Goal: Find specific page/section: Find specific page/section

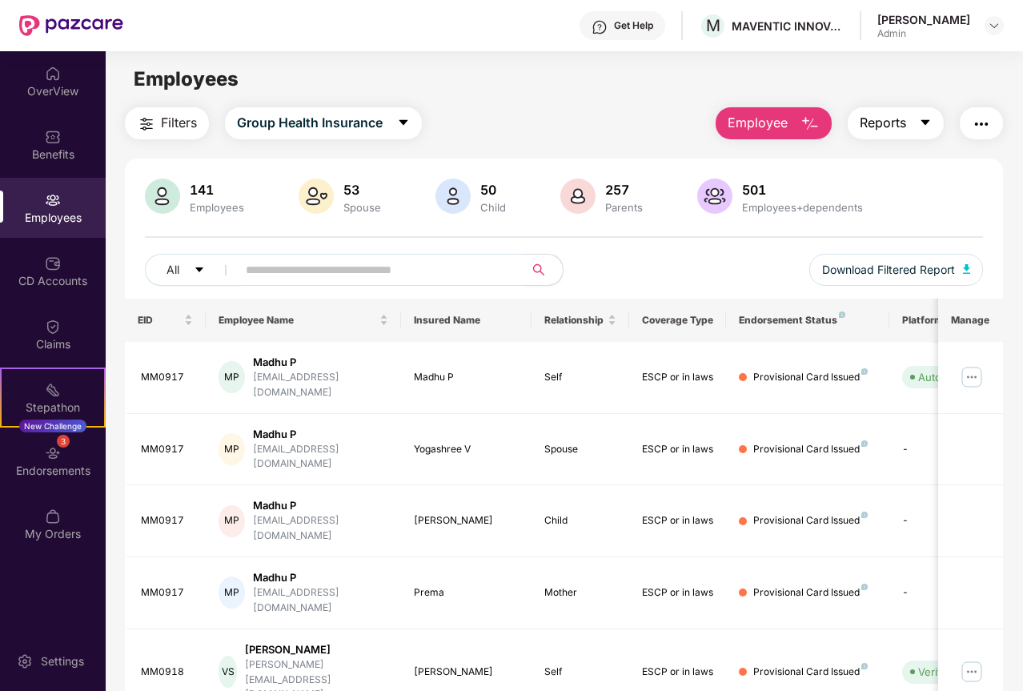
click at [882, 114] on span "Reports" at bounding box center [883, 123] width 46 height 20
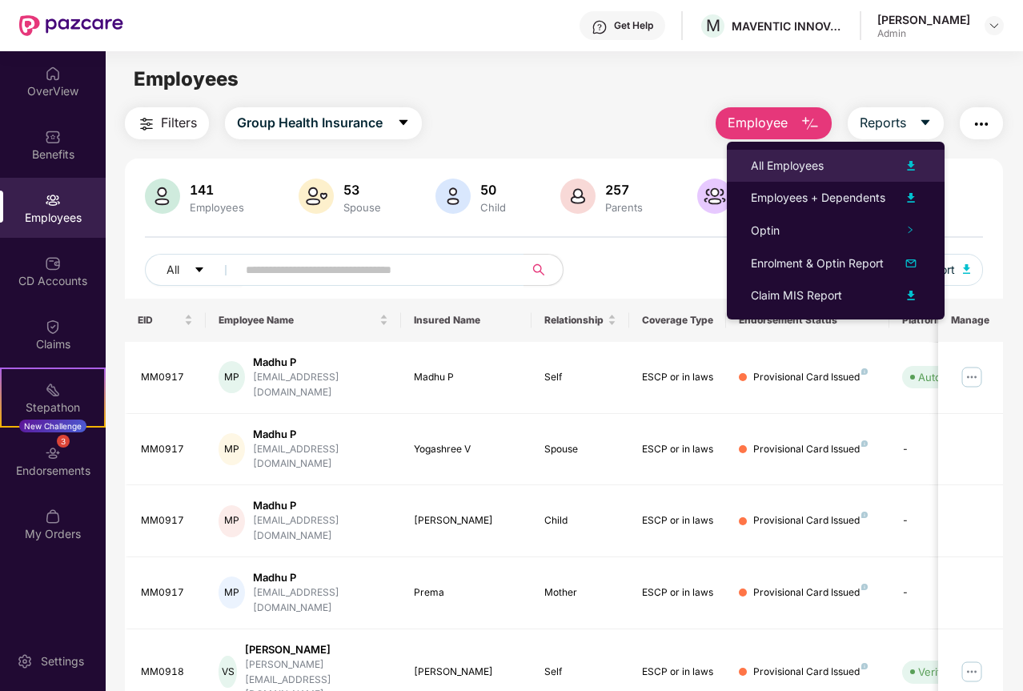
click at [814, 169] on div "All Employees" at bounding box center [787, 166] width 73 height 18
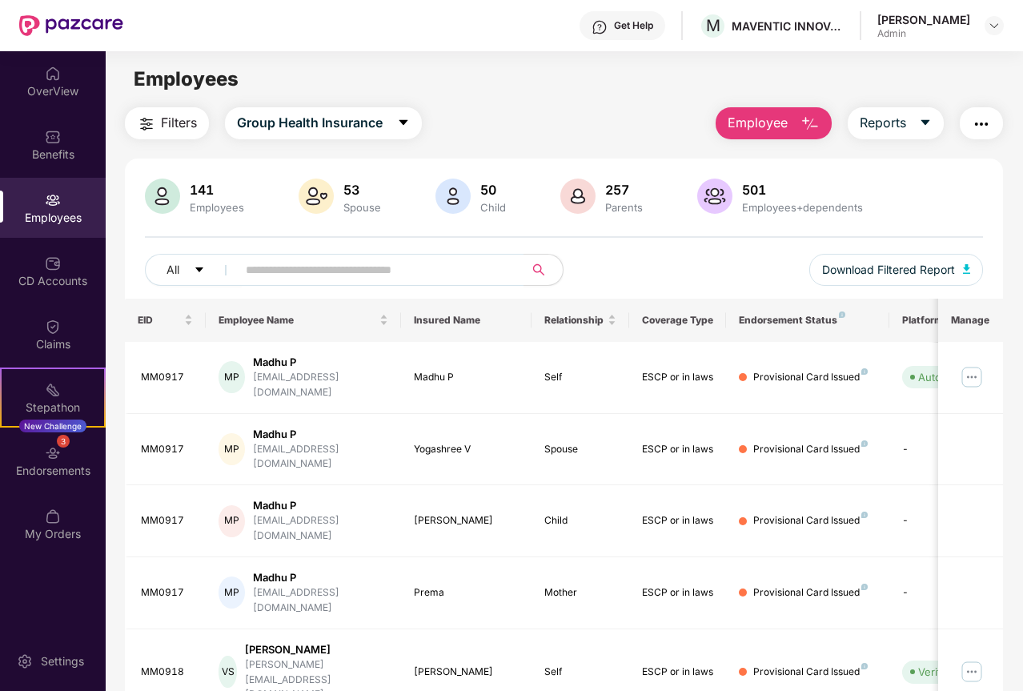
click at [197, 182] on div "141" at bounding box center [217, 190] width 61 height 16
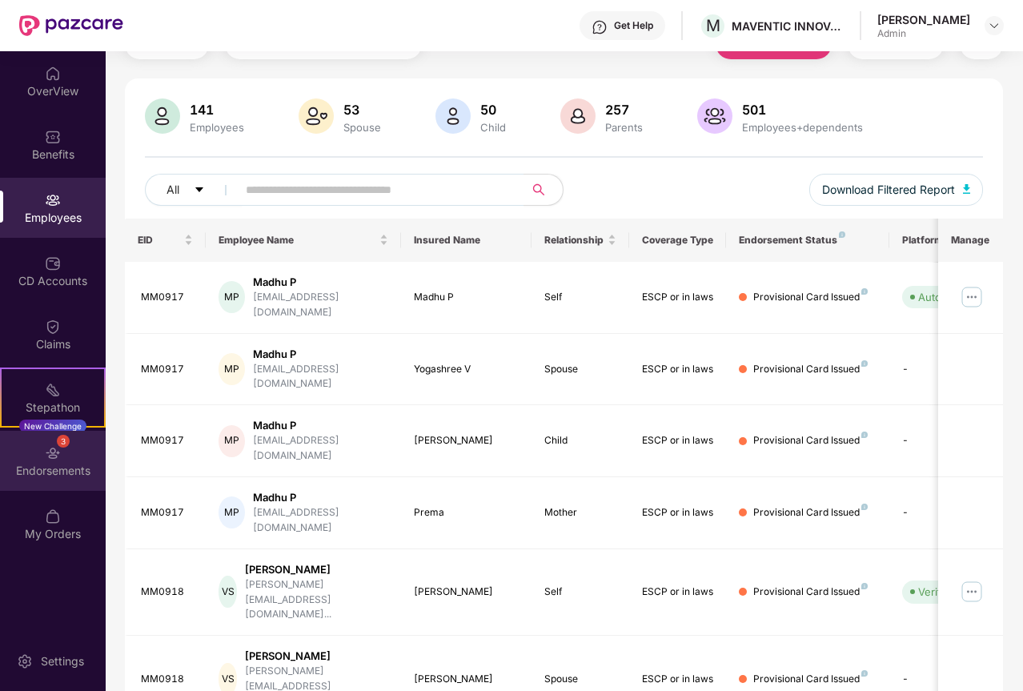
click at [59, 463] on div "Endorsements" at bounding box center [53, 471] width 106 height 16
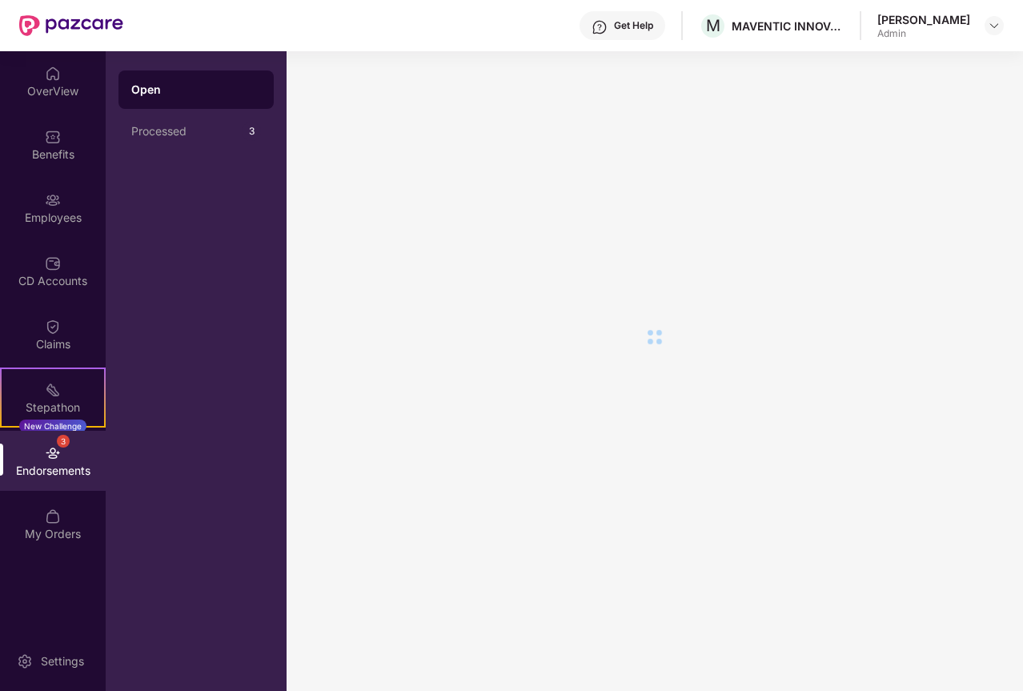
scroll to position [0, 0]
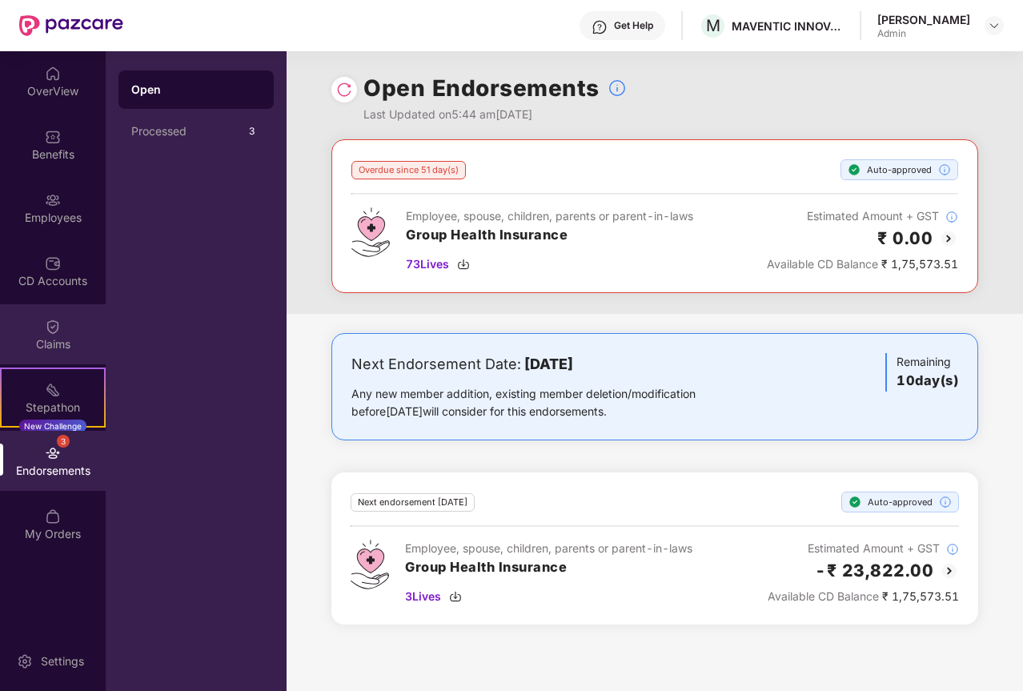
click at [46, 336] on div "Claims" at bounding box center [53, 344] width 106 height 16
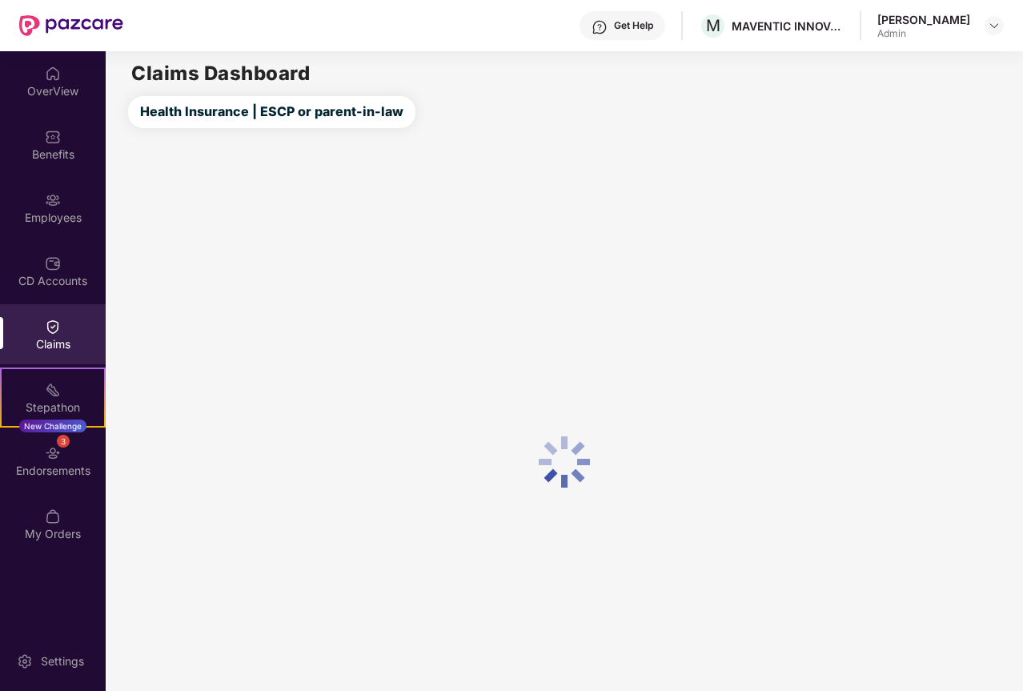
click at [62, 269] on div "CD Accounts" at bounding box center [53, 271] width 106 height 60
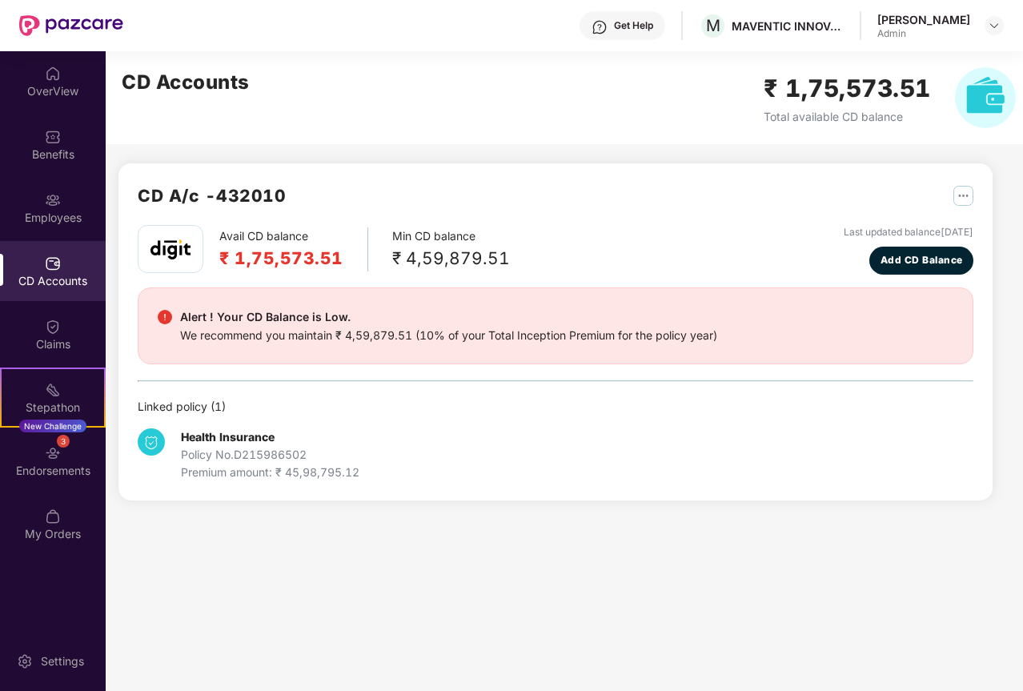
click at [46, 213] on div "Employees" at bounding box center [53, 218] width 106 height 16
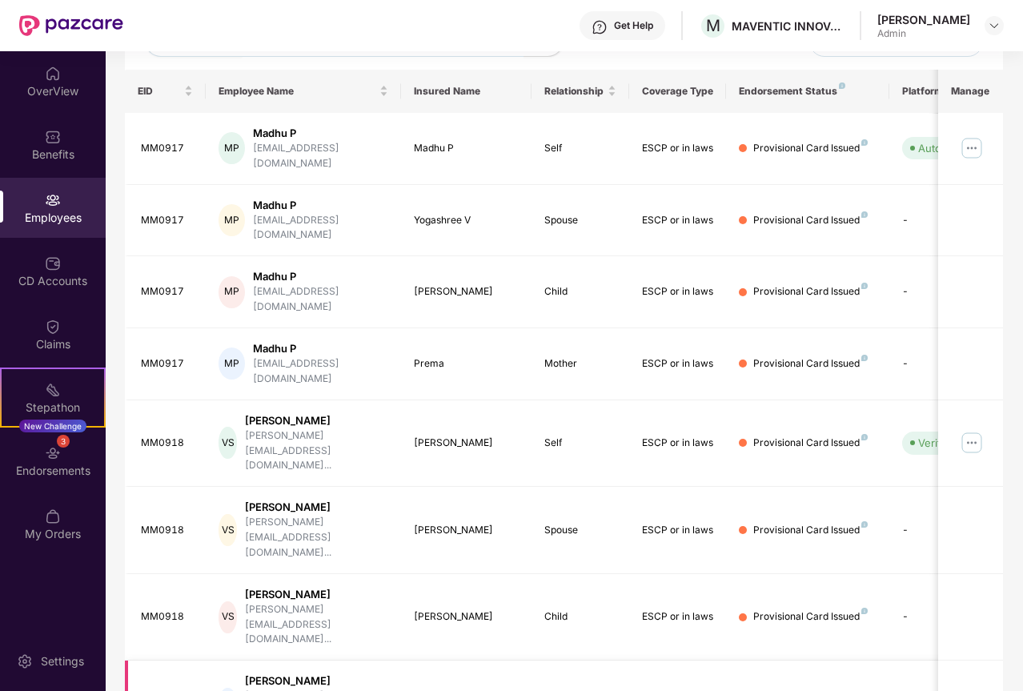
scroll to position [293, 0]
